Goal: Find specific page/section

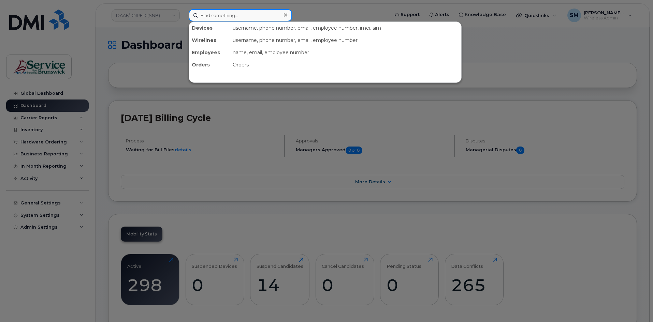
click at [244, 13] on input at bounding box center [240, 15] width 103 height 12
paste input "506-252-0914"
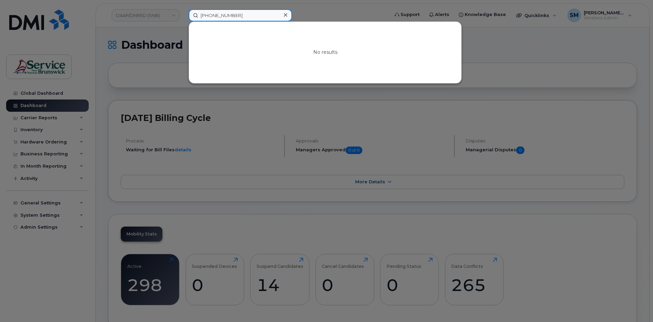
drag, startPoint x: 234, startPoint y: 12, endPoint x: 189, endPoint y: 17, distance: 46.0
click at [183, 19] on div "506-252-0914 No results" at bounding box center [286, 15] width 207 height 12
paste input "252"
click at [201, 14] on input "5062520914" at bounding box center [240, 15] width 103 height 12
type input "5062520914"
